Goal: Check status

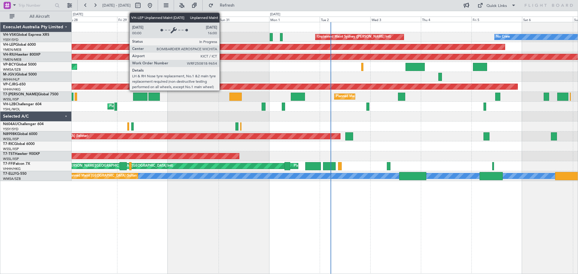
click at [222, 49] on div "Unplanned Maint Wichita (Wichita Mid-continent)" at bounding box center [35, 46] width 938 height 5
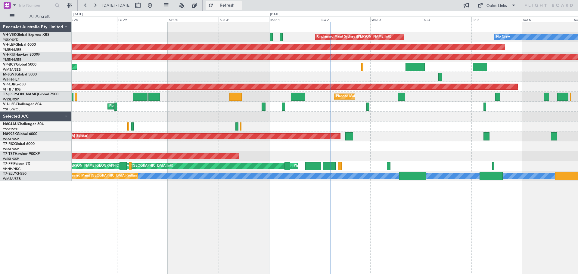
click at [240, 4] on span "Refresh" at bounding box center [226, 5] width 25 height 4
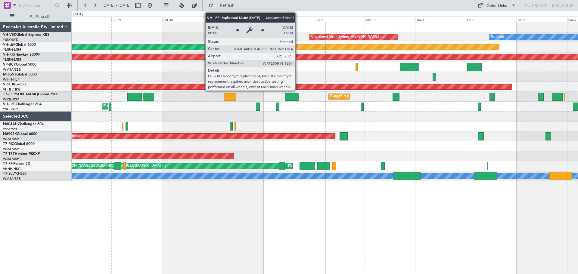
click at [298, 48] on div "Unplanned Maint Wichita (Wichita Mid-continent)" at bounding box center [32, 46] width 933 height 5
